Goal: Check status: Check status

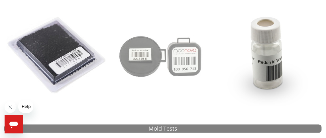
scroll to position [92, 0]
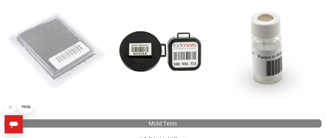
click at [55, 62] on img at bounding box center [57, 50] width 101 height 101
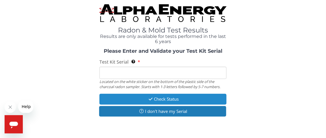
click at [187, 97] on button "Check Status" at bounding box center [162, 99] width 127 height 11
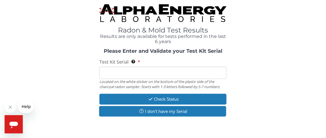
click at [185, 71] on input "Test Kit Serial Located on the white sticker on the bottom of the plastic side …" at bounding box center [162, 73] width 127 height 12
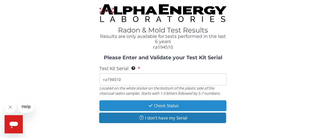
type input "ra194510"
click at [175, 105] on button "Check Status" at bounding box center [162, 105] width 127 height 11
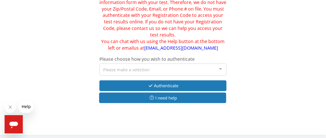
scroll to position [95, 0]
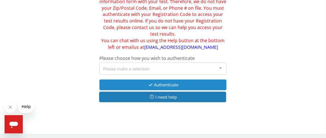
click at [174, 84] on button "Authenticate" at bounding box center [162, 84] width 127 height 11
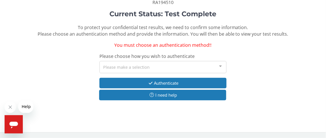
click at [220, 66] on div at bounding box center [220, 66] width 11 height 11
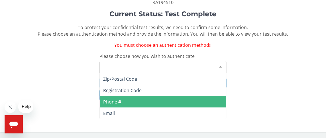
click at [203, 100] on span "Phone #" at bounding box center [163, 101] width 126 height 11
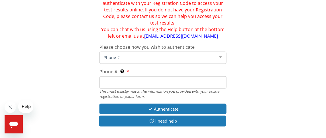
scroll to position [108, 0]
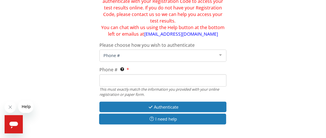
click at [169, 80] on input "Phone # This must exactly match the information you provided with your online r…" at bounding box center [162, 80] width 127 height 12
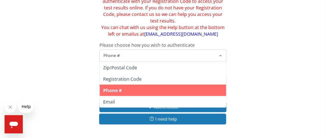
click at [177, 53] on span "Phone #" at bounding box center [158, 55] width 113 height 6
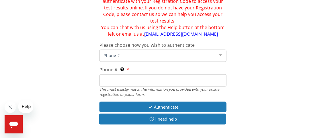
click at [177, 53] on span "Phone #" at bounding box center [158, 55] width 113 height 6
click at [167, 83] on input "Phone # This must exactly match the information you provided with your online r…" at bounding box center [162, 80] width 127 height 12
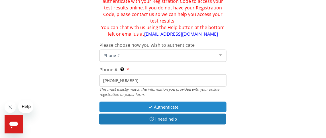
type input "[PHONE_NUMBER]"
click at [168, 104] on button "Authenticate" at bounding box center [162, 107] width 127 height 11
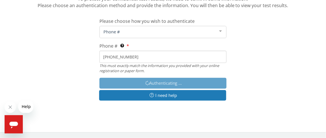
scroll to position [93, 0]
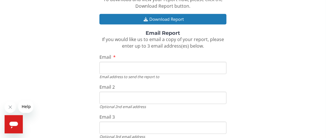
drag, startPoint x: 175, startPoint y: 66, endPoint x: 175, endPoint y: 70, distance: 4.6
click at [175, 70] on input "Email" at bounding box center [162, 68] width 127 height 12
type input "[EMAIL_ADDRESS][DOMAIN_NAME]"
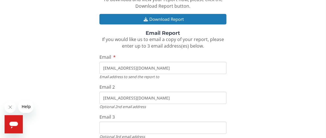
type input "[EMAIL_ADDRESS][DOMAIN_NAME]"
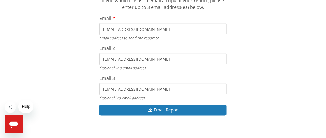
scroll to position [138, 0]
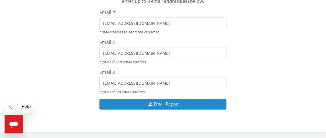
click at [166, 105] on button "Email Report" at bounding box center [162, 104] width 127 height 11
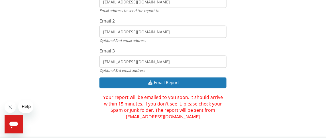
scroll to position [164, 0]
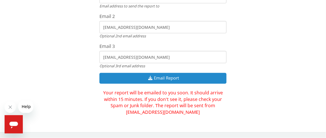
click at [162, 77] on button "Email Report" at bounding box center [162, 78] width 127 height 11
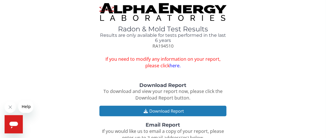
scroll to position [0, 0]
